Goal: Task Accomplishment & Management: Manage account settings

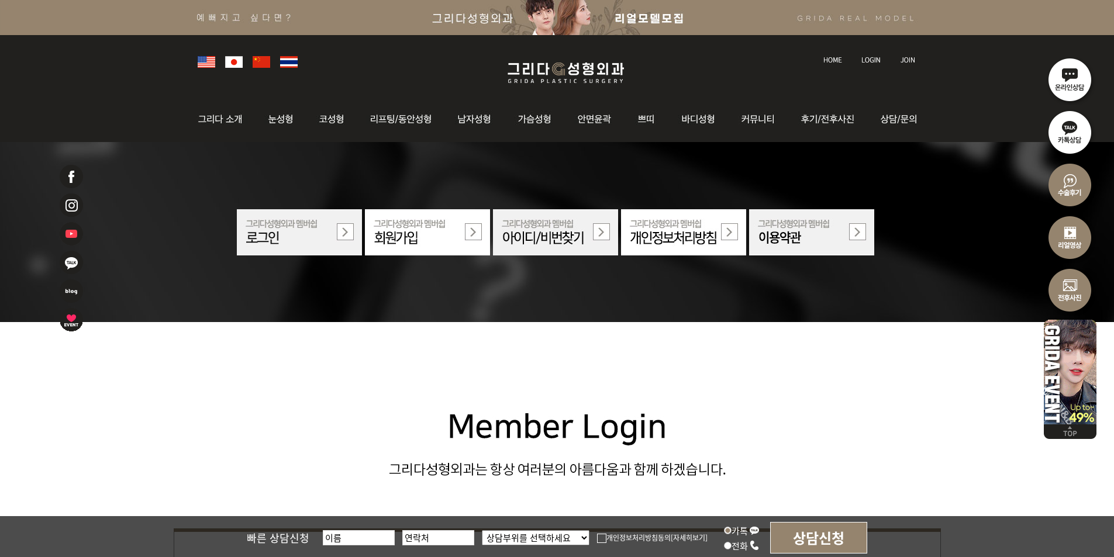
click at [872, 60] on img at bounding box center [870, 60] width 19 height 6
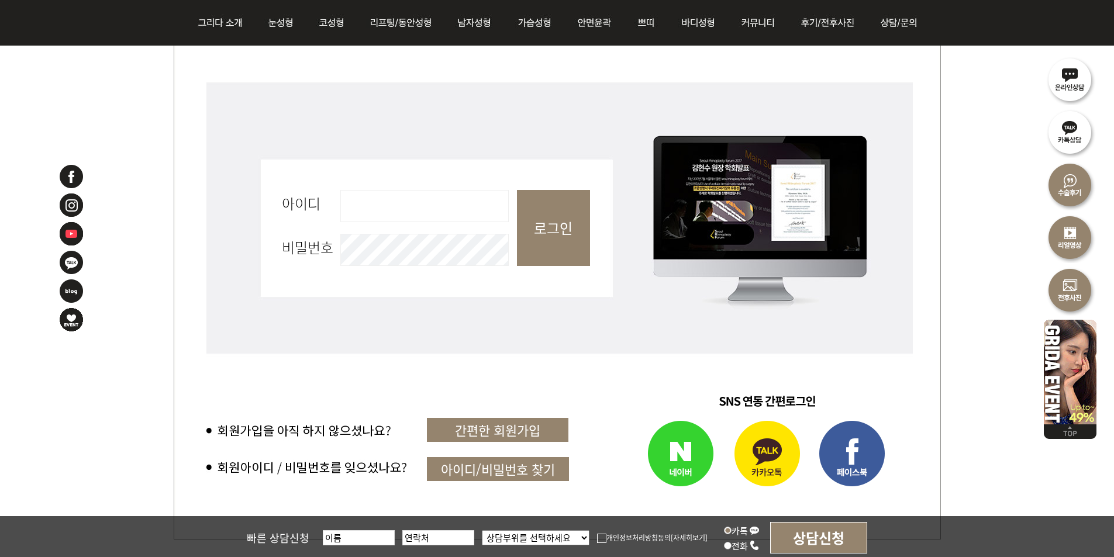
scroll to position [468, 0]
click at [393, 207] on input "아이디 필수" at bounding box center [424, 206] width 168 height 32
type input "admin"
click at [572, 209] on input "로그인" at bounding box center [553, 228] width 73 height 76
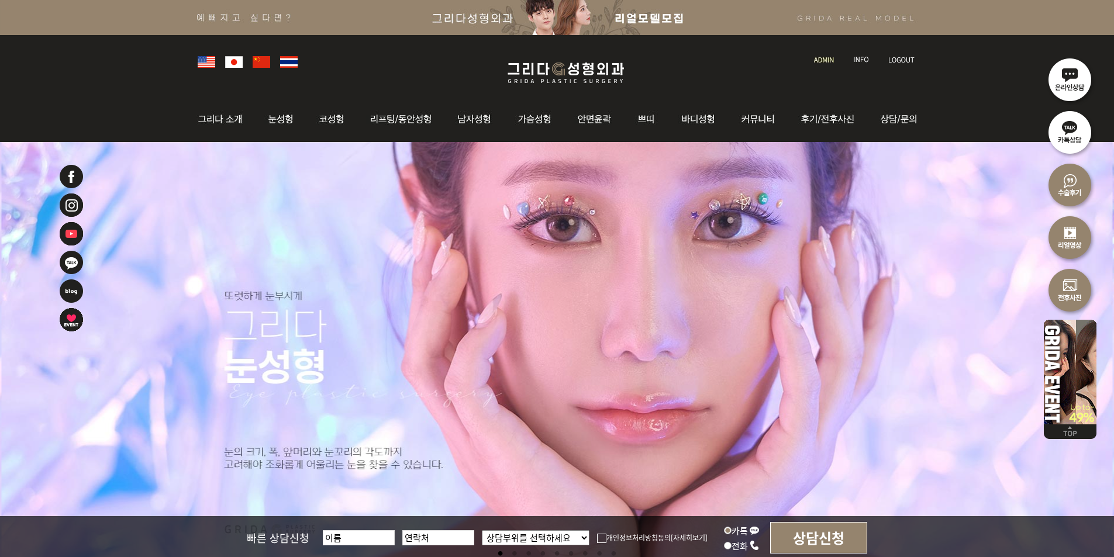
click at [823, 58] on img at bounding box center [824, 60] width 20 height 6
